Goal: Information Seeking & Learning: Learn about a topic

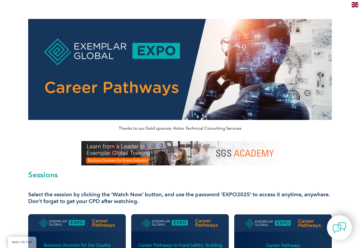
scroll to position [460, 0]
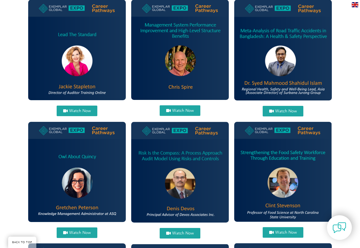
click at [175, 228] on link "Watch Now" at bounding box center [180, 233] width 41 height 11
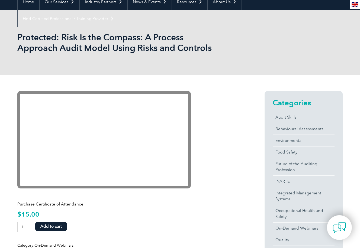
scroll to position [76, 0]
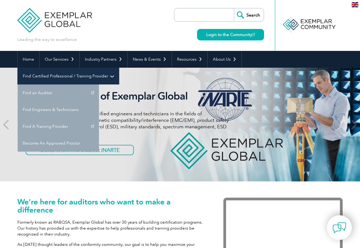
click at [119, 68] on link "Find Certified Professional / Training Provider" at bounding box center [68, 76] width 101 height 17
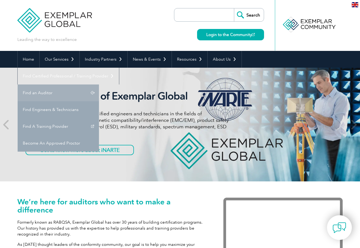
click at [99, 85] on link "Find an Auditor" at bounding box center [58, 93] width 81 height 17
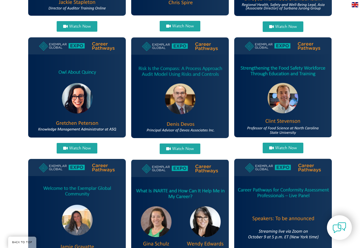
scroll to position [524, 0]
